Goal: Navigation & Orientation: Find specific page/section

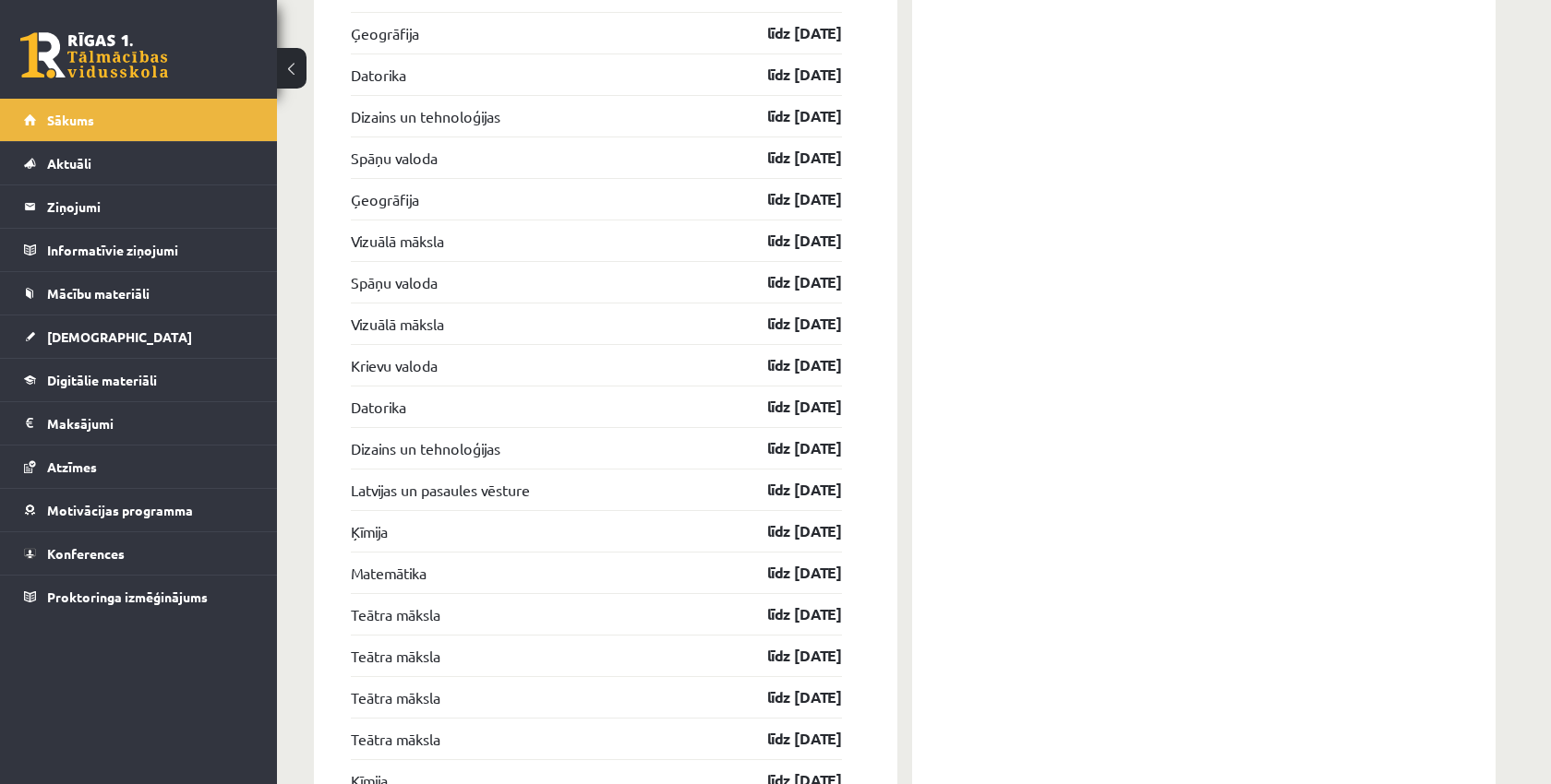
scroll to position [2448, 0]
click at [776, 577] on link "līdz 31.10.25" at bounding box center [788, 573] width 107 height 23
click at [410, 579] on link "Matemātika" at bounding box center [388, 573] width 75 height 23
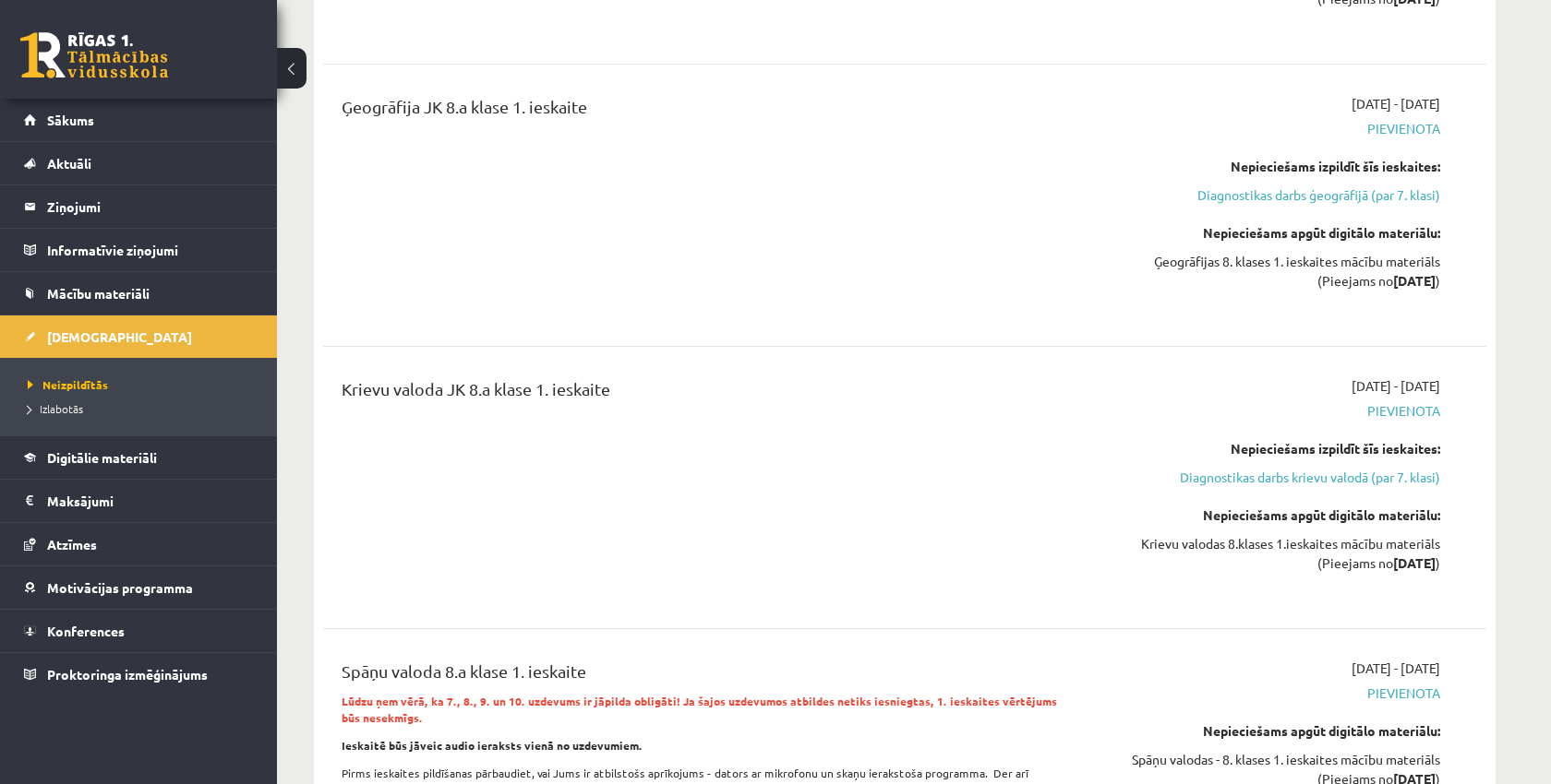
scroll to position [4526, 0]
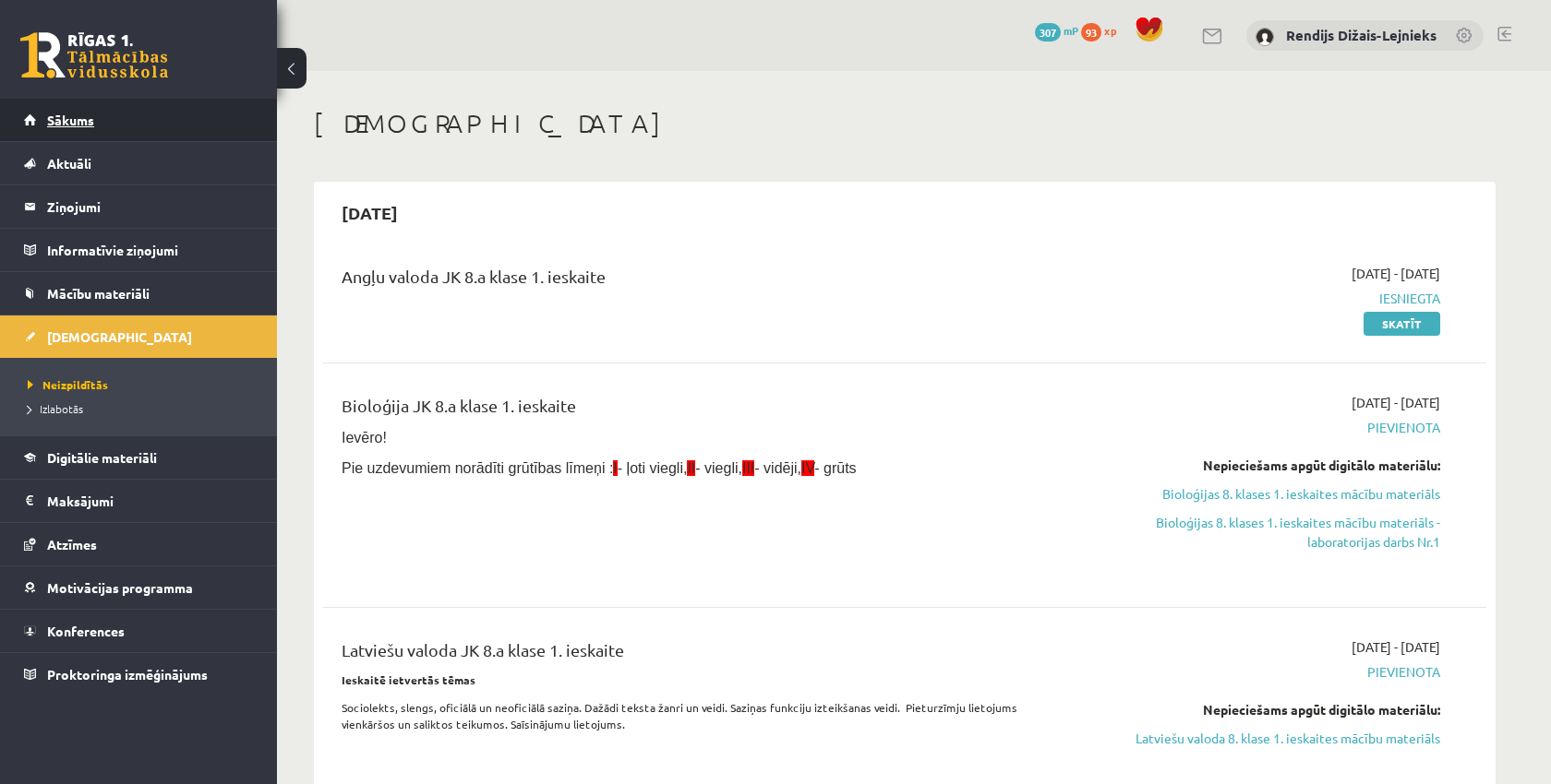
click at [78, 119] on span "Sākums" at bounding box center [71, 120] width 47 height 17
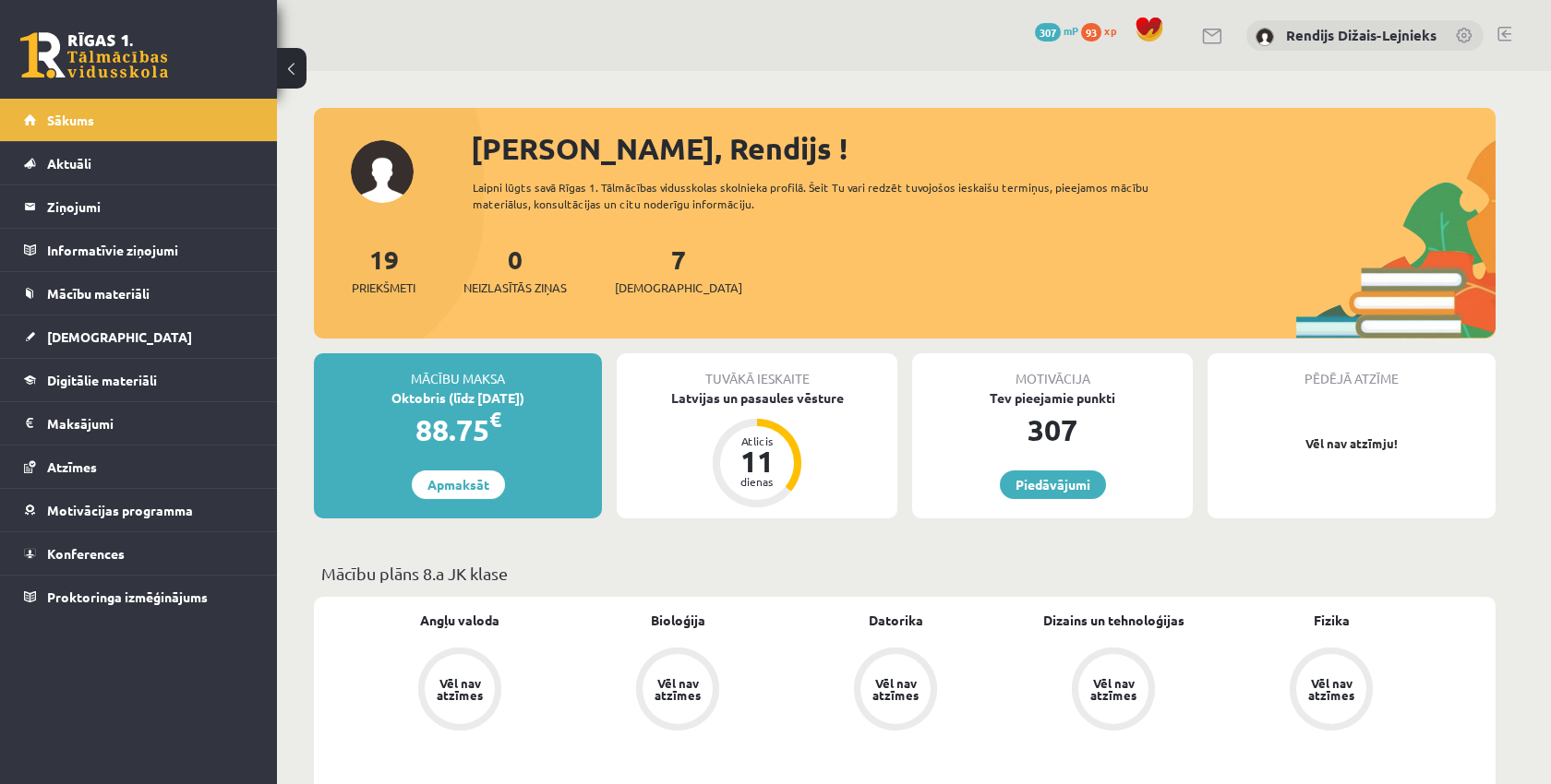
click at [1148, 36] on span at bounding box center [1149, 29] width 27 height 27
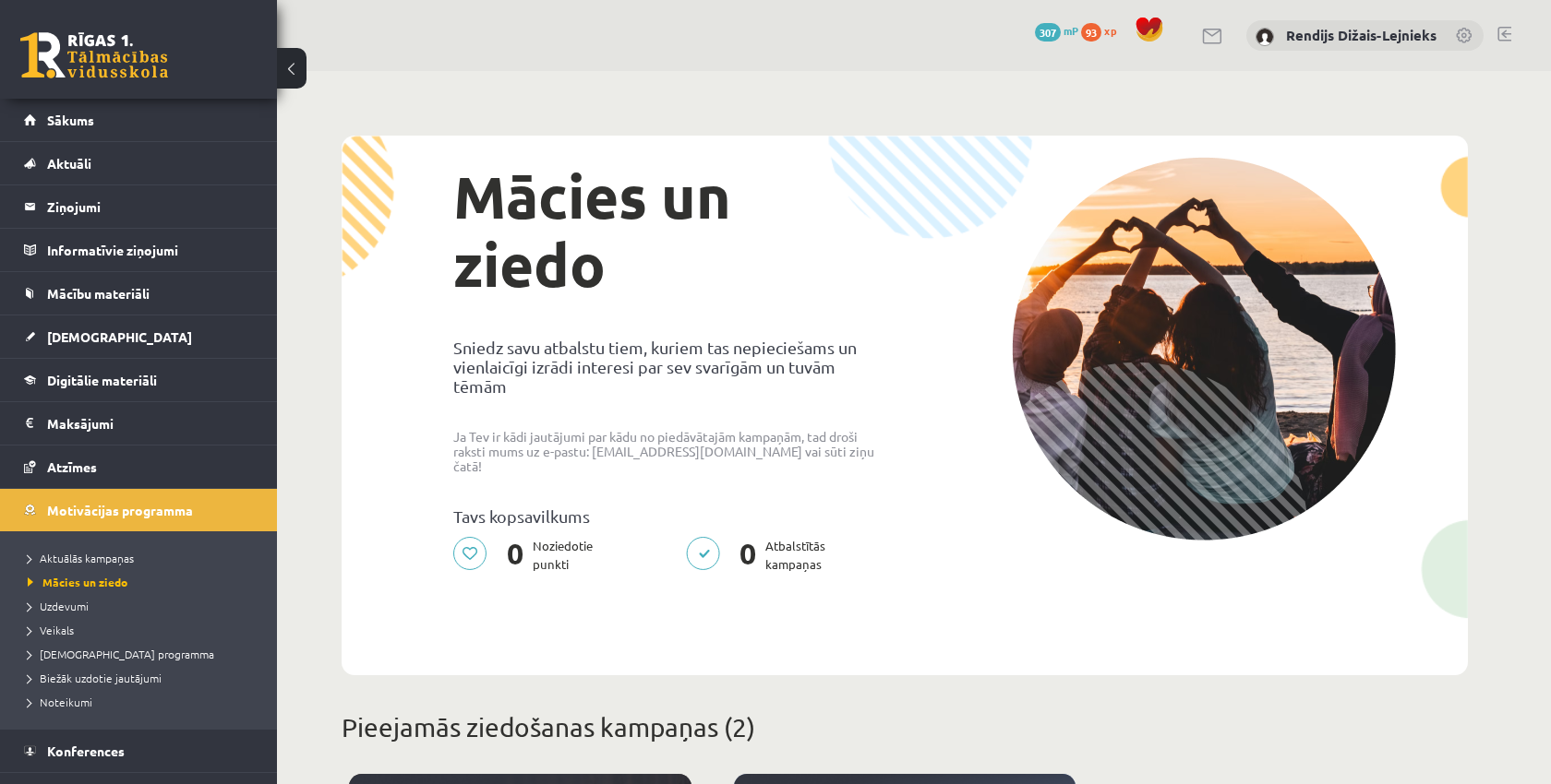
click at [1151, 33] on span at bounding box center [1149, 29] width 27 height 27
click at [1094, 31] on span "93" at bounding box center [1091, 32] width 21 height 19
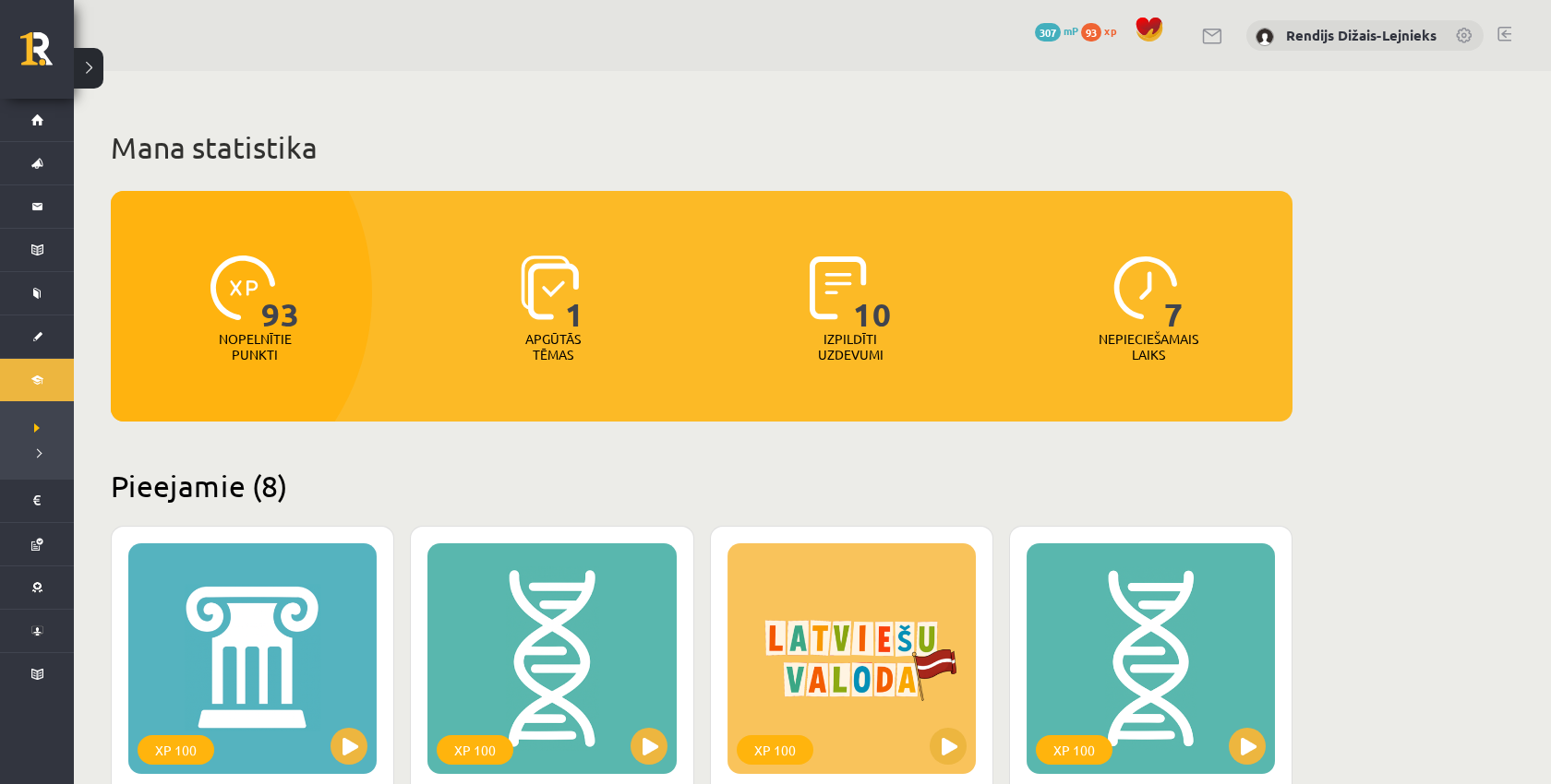
click at [1050, 32] on span "307" at bounding box center [1048, 32] width 25 height 19
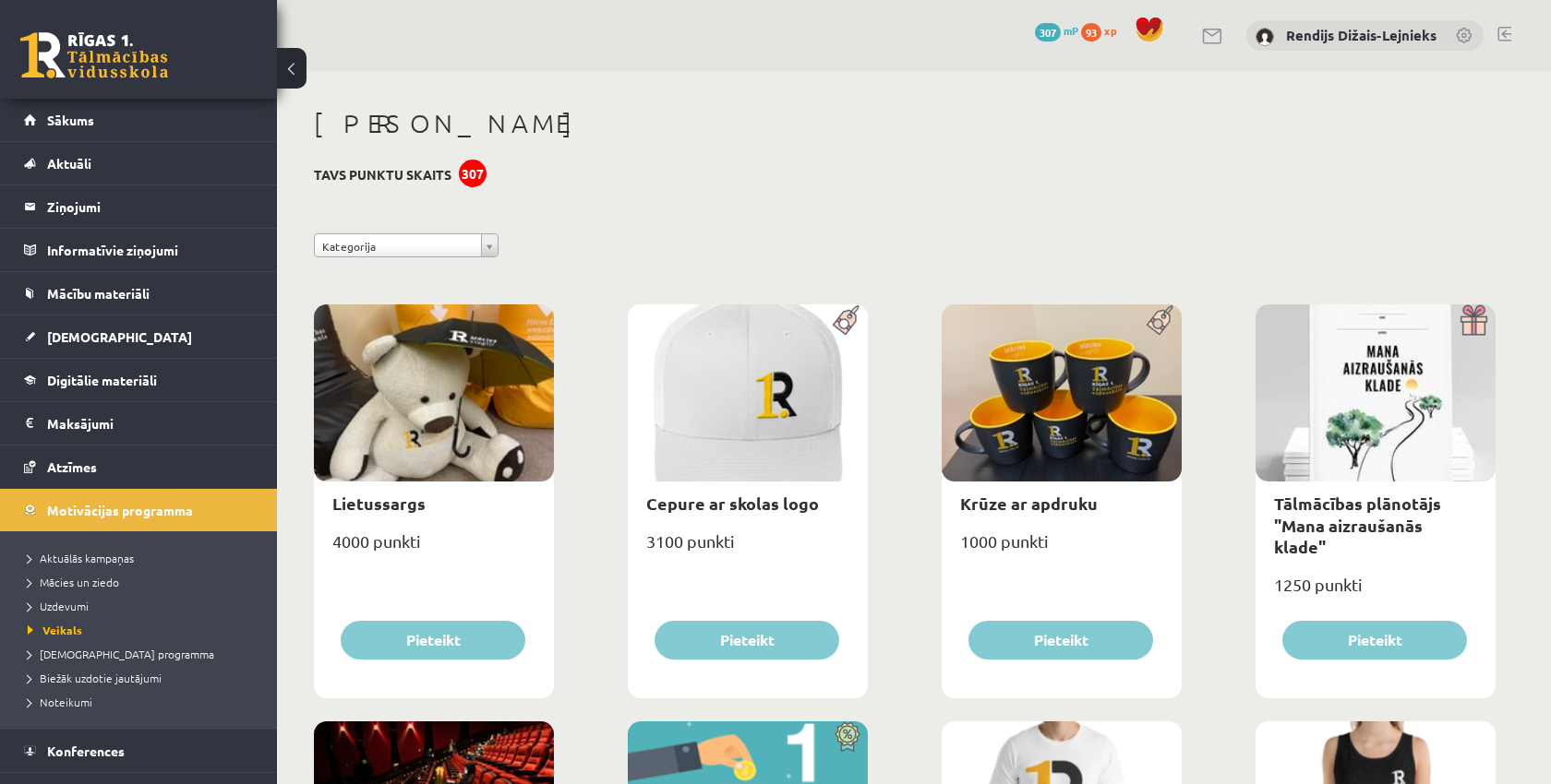
click at [1092, 34] on span "93" at bounding box center [1091, 32] width 21 height 19
